Goal: Information Seeking & Learning: Understand process/instructions

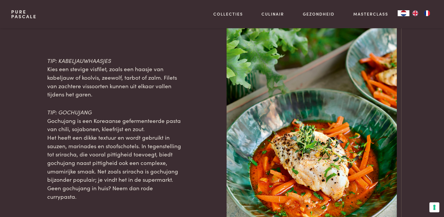
scroll to position [617, 0]
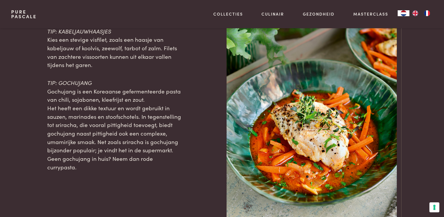
click at [178, 143] on p "TIP: GOCHUJANG Gochujang is een Koreaanse gefermenteerde pasta van chili, sojab…" at bounding box center [114, 124] width 135 height 93
drag, startPoint x: 160, startPoint y: 142, endPoint x: 152, endPoint y: 142, distance: 8.2
click at [152, 142] on span "Het heeft een dikke textuur en wordt gebruikt in sauzen, marinades en stoofscho…" at bounding box center [114, 137] width 134 height 67
click at [151, 142] on span "Het heeft een dikke textuur en wordt gebruikt in sauzen, marinades en stoofscho…" at bounding box center [114, 137] width 134 height 67
click at [149, 142] on span "Het heeft een dikke textuur en wordt gebruikt in sauzen, marinades en stoofscho…" at bounding box center [114, 137] width 134 height 67
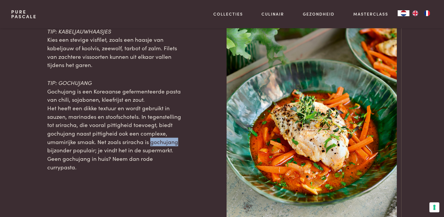
click at [148, 142] on span "Het heeft een dikke textuur en wordt gebruikt in sauzen, marinades en stoofscho…" at bounding box center [114, 137] width 134 height 67
click at [155, 142] on span "Het heeft een dikke textuur en wordt gebruikt in sauzen, marinades en stoofscho…" at bounding box center [114, 137] width 134 height 67
drag, startPoint x: 155, startPoint y: 142, endPoint x: 184, endPoint y: 148, distance: 30.0
click at [184, 148] on div "TIP: KABELJAUWHAASJES Kies een stevige visfilet, zoals een haasje van kabeljauw…" at bounding box center [222, 99] width 422 height 256
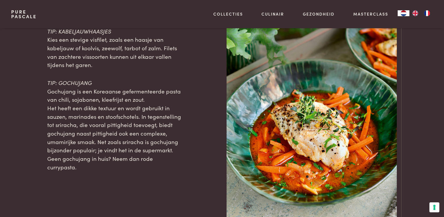
drag, startPoint x: 184, startPoint y: 148, endPoint x: 149, endPoint y: 142, distance: 35.5
click at [149, 142] on span "Het heeft een dikke textuur en wordt gebruikt in sauzen, marinades en stoofscho…" at bounding box center [114, 137] width 134 height 67
click at [150, 142] on span "Het heeft een dikke textuur en wordt gebruikt in sauzen, marinades en stoofscho…" at bounding box center [114, 137] width 134 height 67
click at [168, 143] on span "Het heeft een dikke textuur en wordt gebruikt in sauzen, marinades en stoofscho…" at bounding box center [114, 137] width 134 height 67
drag, startPoint x: 167, startPoint y: 144, endPoint x: 179, endPoint y: 145, distance: 12.7
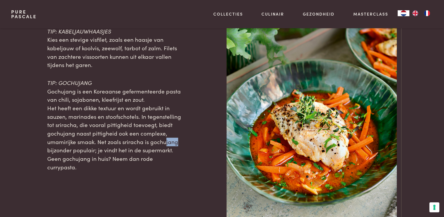
click at [179, 145] on p "TIP: GOCHUJANG Gochujang is een Koreaanse gefermenteerde pasta van chili, sojab…" at bounding box center [114, 124] width 135 height 93
click at [194, 144] on div at bounding box center [204, 99] width 26 height 256
click at [93, 81] on p "TIP: GOCHUJANG Gochujang is een Koreaanse gefermenteerde pasta van chili, sojab…" at bounding box center [114, 124] width 135 height 93
drag, startPoint x: 85, startPoint y: 81, endPoint x: 81, endPoint y: 81, distance: 3.5
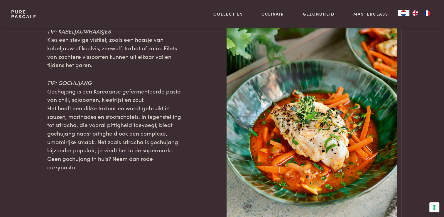
click at [84, 81] on span "TIP: GOCHUJANG" at bounding box center [69, 82] width 45 height 8
drag, startPoint x: 81, startPoint y: 81, endPoint x: 59, endPoint y: 81, distance: 22.0
click at [59, 81] on span "TIP: GOCHUJANG" at bounding box center [69, 82] width 45 height 8
copy span "GOCHUJA"
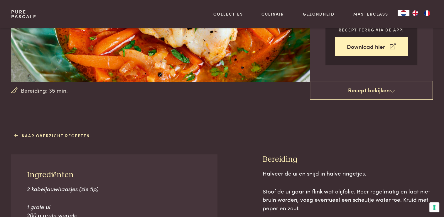
scroll to position [96, 0]
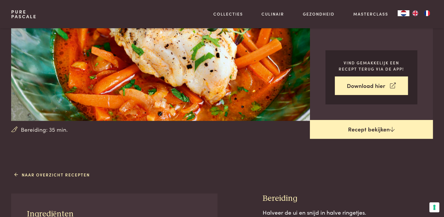
click at [377, 132] on link "Recept bekijken" at bounding box center [371, 129] width 123 height 19
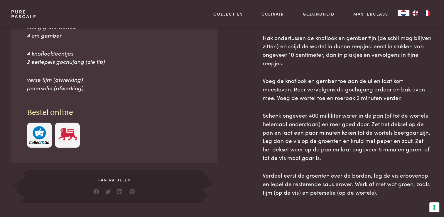
scroll to position [264, 0]
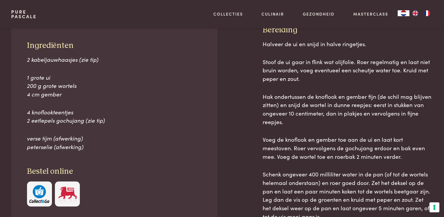
scroll to position [266, 0]
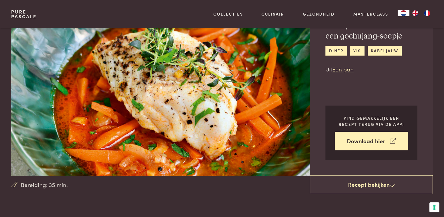
scroll to position [40, 0]
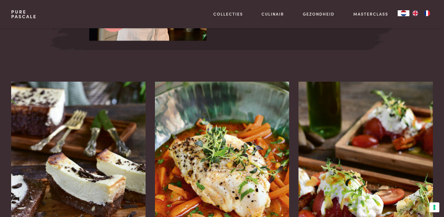
scroll to position [1058, 0]
